Goal: Book appointment/travel/reservation

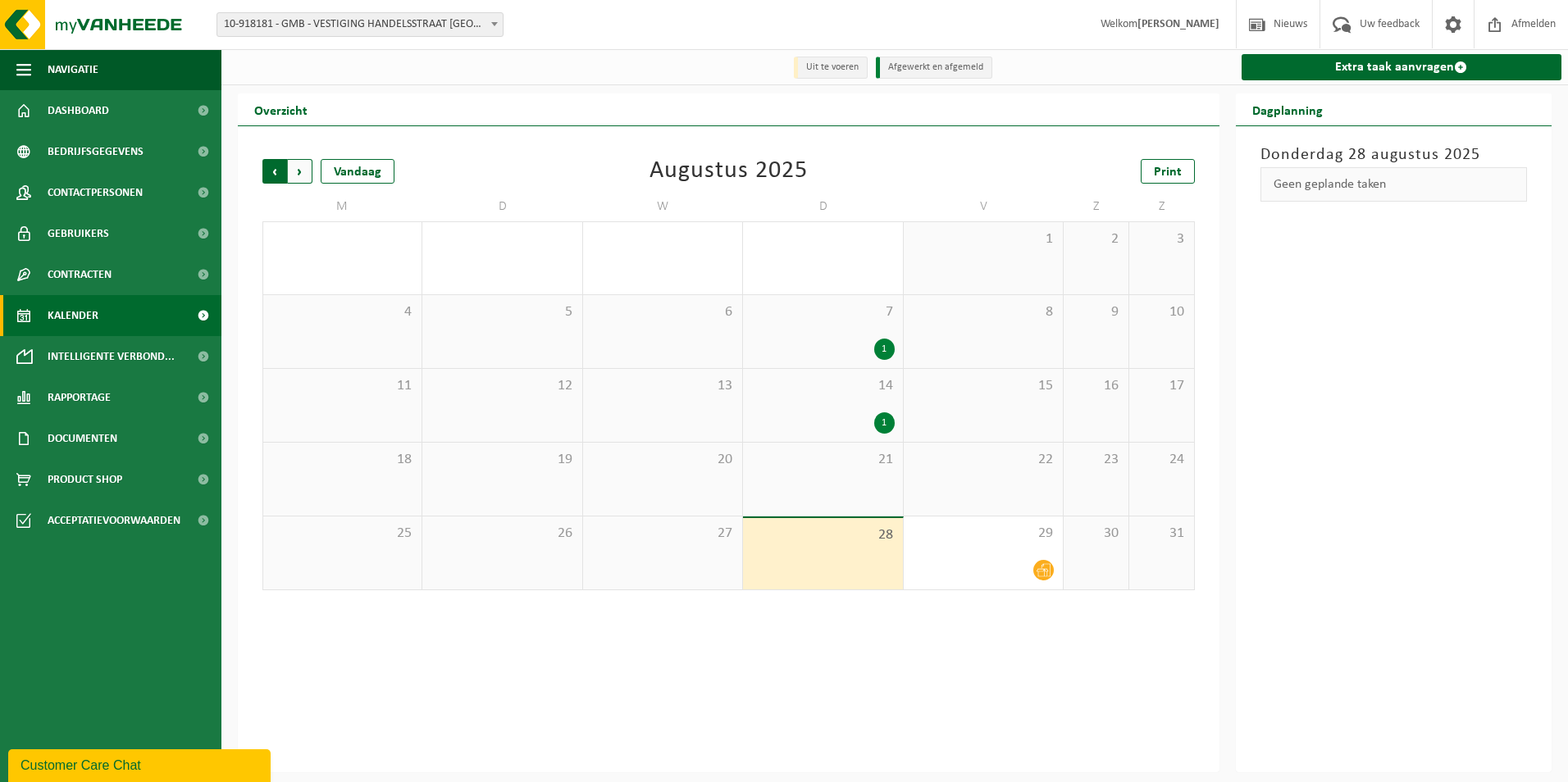
click at [298, 170] on span "Volgende" at bounding box center [299, 170] width 24 height 24
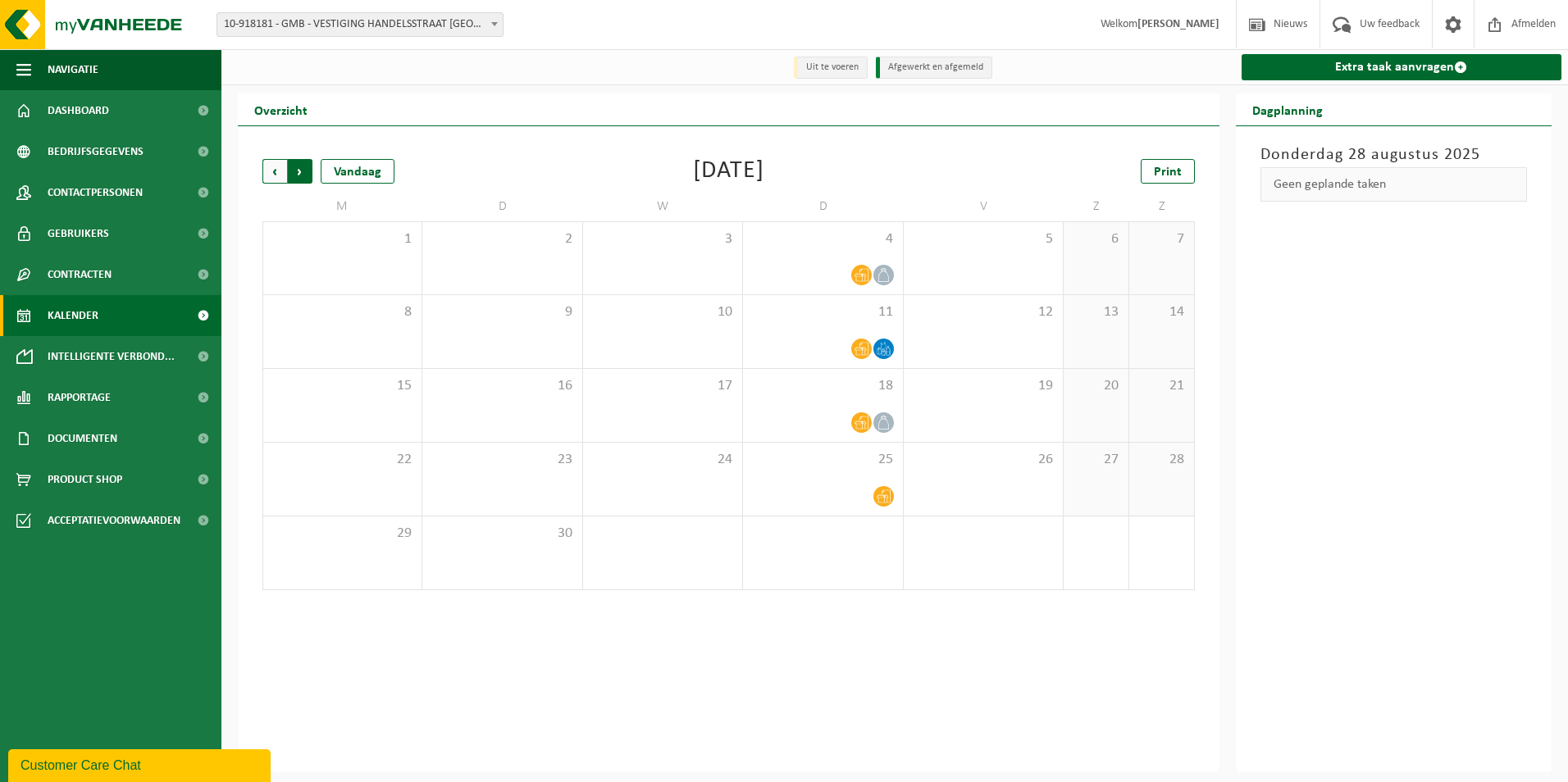
click at [272, 174] on span "Vorige" at bounding box center [274, 170] width 24 height 24
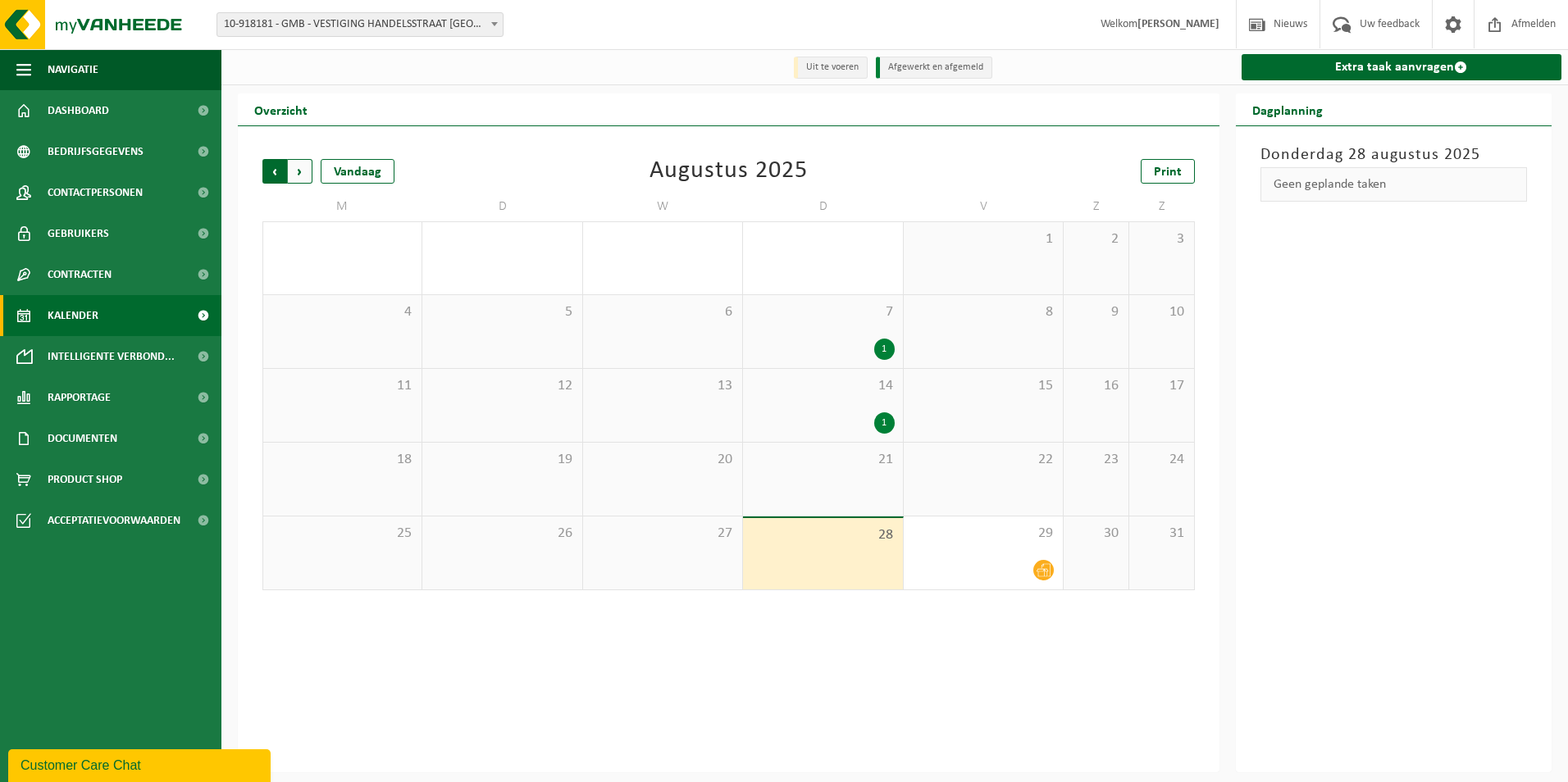
click at [307, 171] on span "Volgende" at bounding box center [299, 170] width 24 height 24
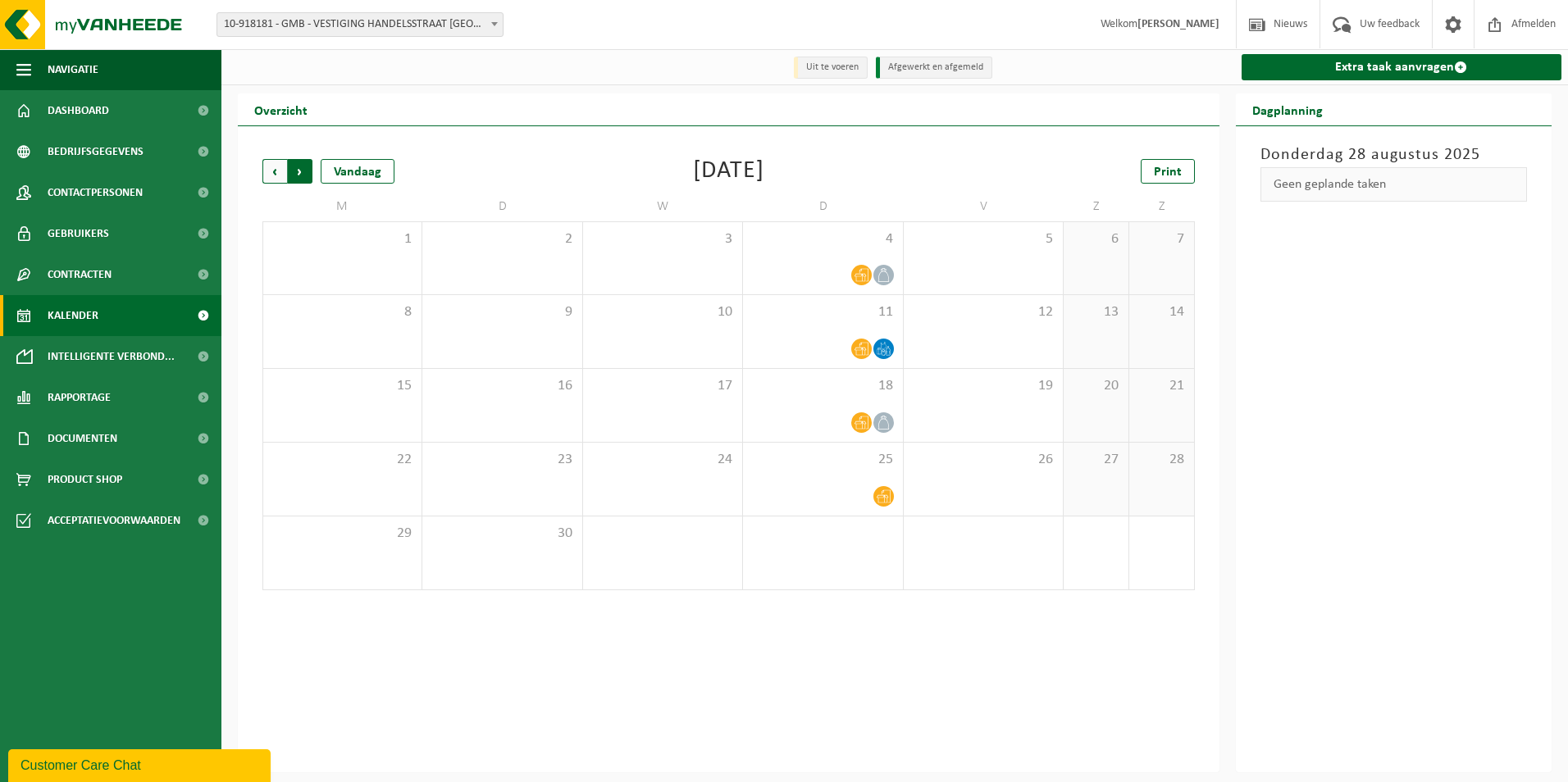
click at [280, 171] on span "Vorige" at bounding box center [274, 170] width 24 height 24
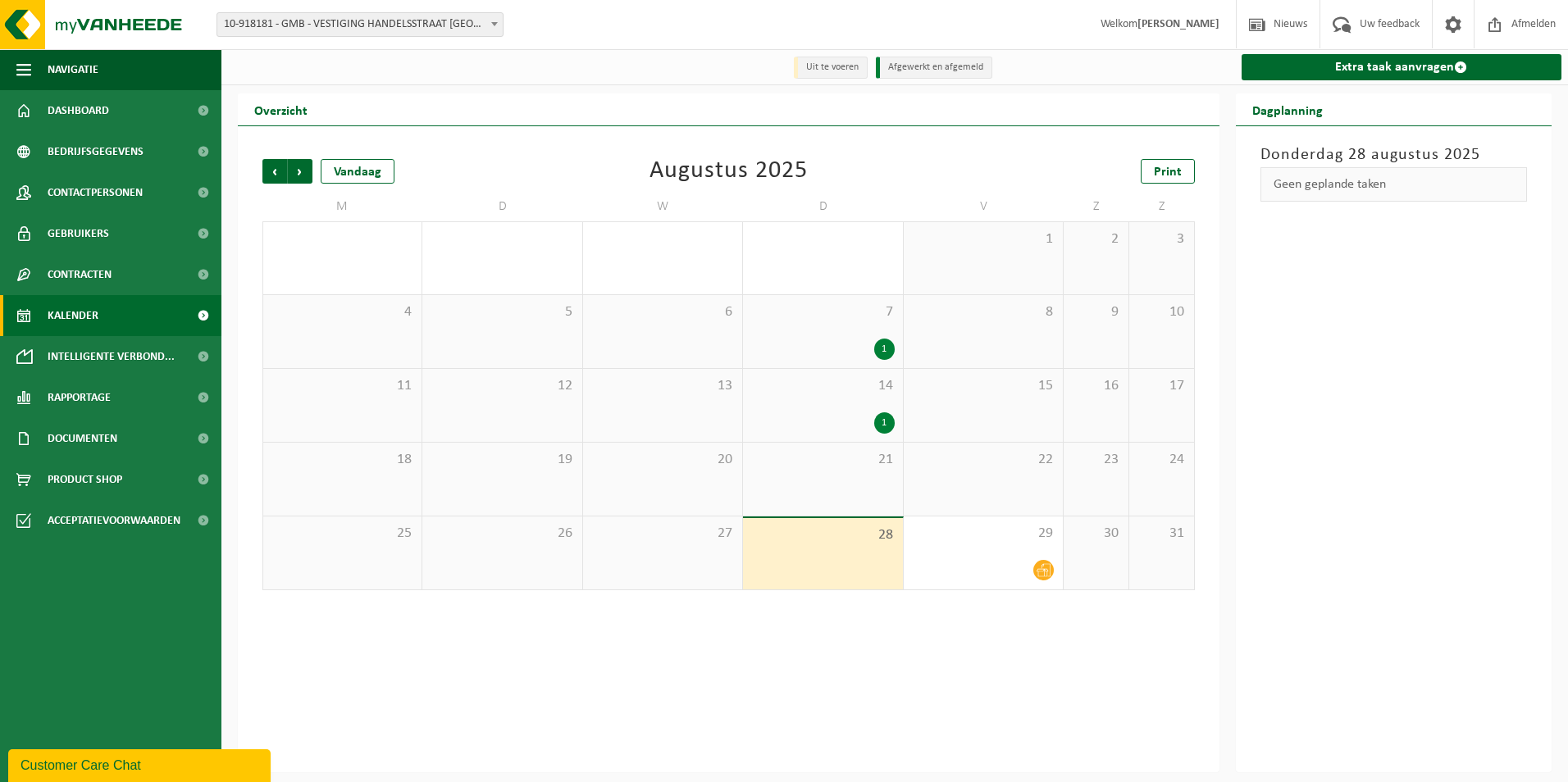
drag, startPoint x: 1041, startPoint y: 573, endPoint x: 1045, endPoint y: 627, distance: 54.1
click at [1047, 632] on div "Vorige Volgende Vandaag [DATE] Print M D W D V Z Z 28 29 30 31 2 1 2 3 4 5 6 7 …" at bounding box center [728, 449] width 981 height 646
click at [1046, 572] on icon at bounding box center [1043, 571] width 14 height 13
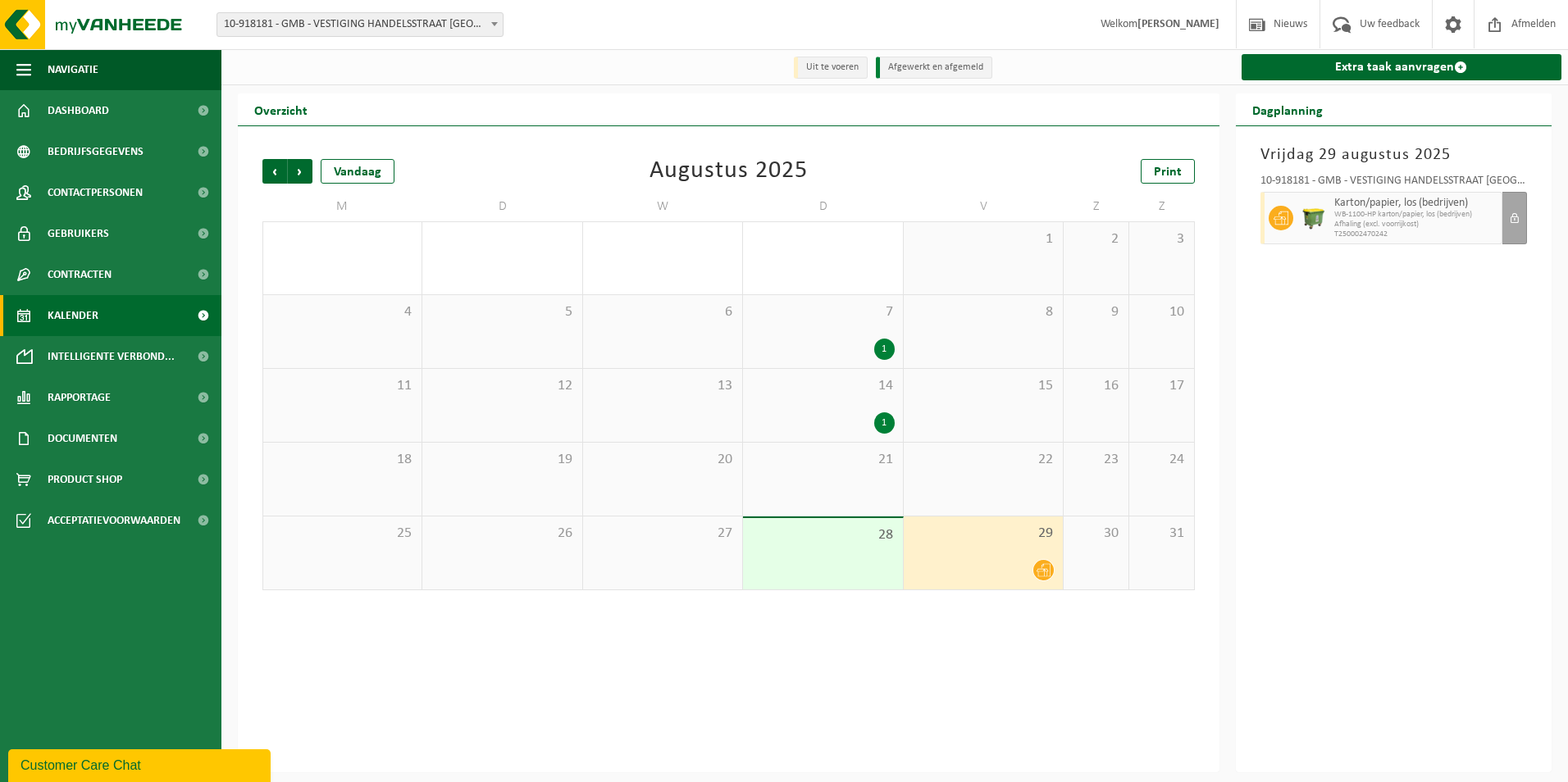
click at [1392, 216] on span "WB-1100-HP karton/papier, los (bedrijven)" at bounding box center [1416, 215] width 164 height 10
click at [308, 181] on span "Volgende" at bounding box center [299, 170] width 24 height 24
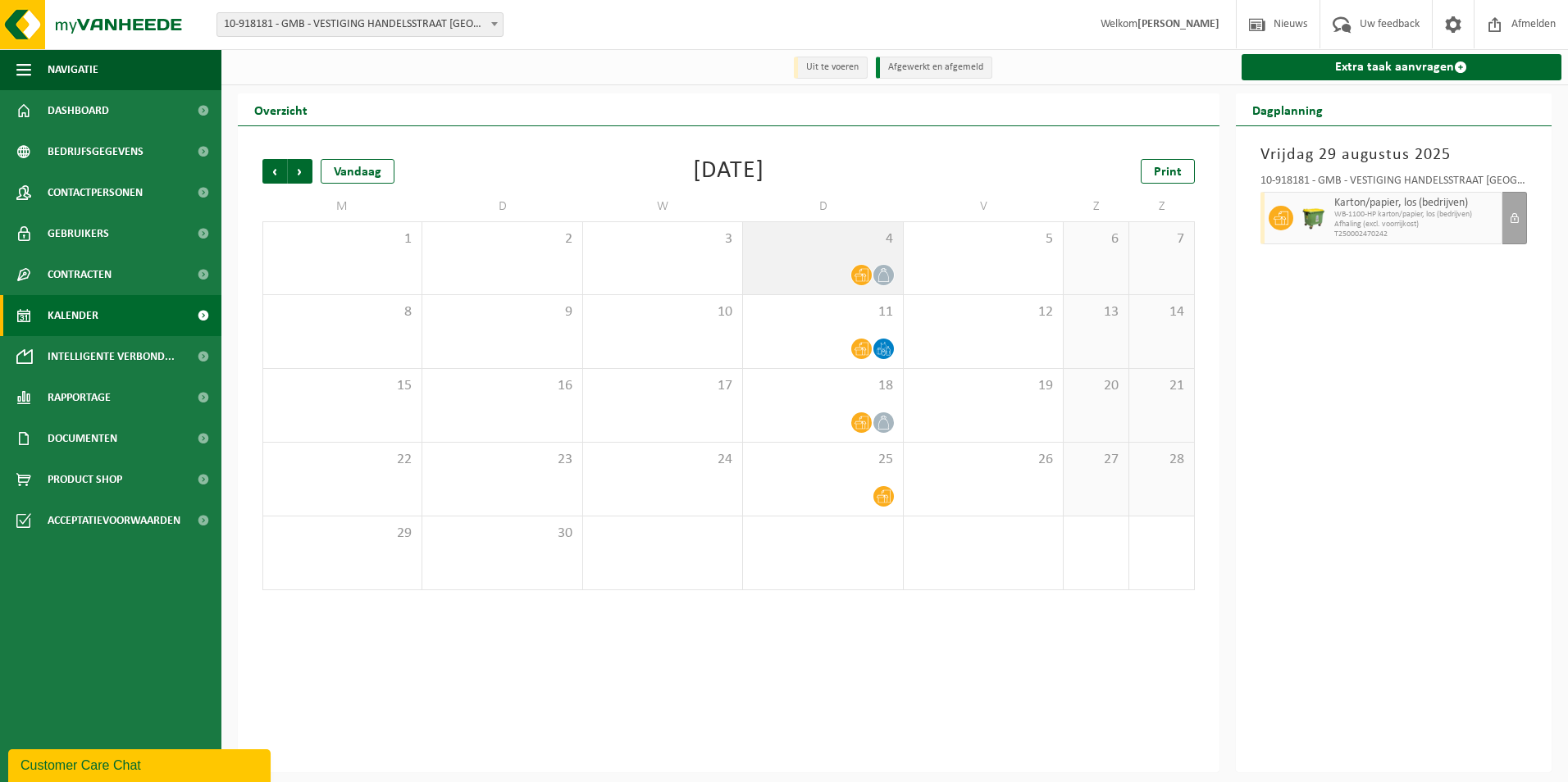
click at [856, 280] on icon at bounding box center [861, 276] width 14 height 13
